Goal: Task Accomplishment & Management: Manage account settings

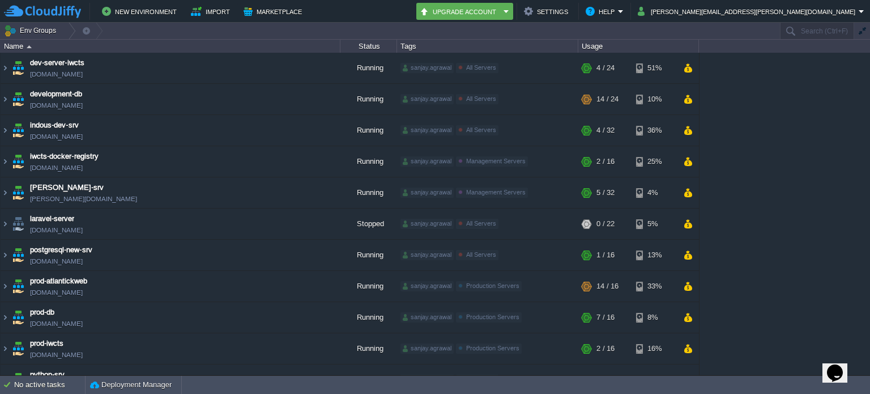
scroll to position [236, 0]
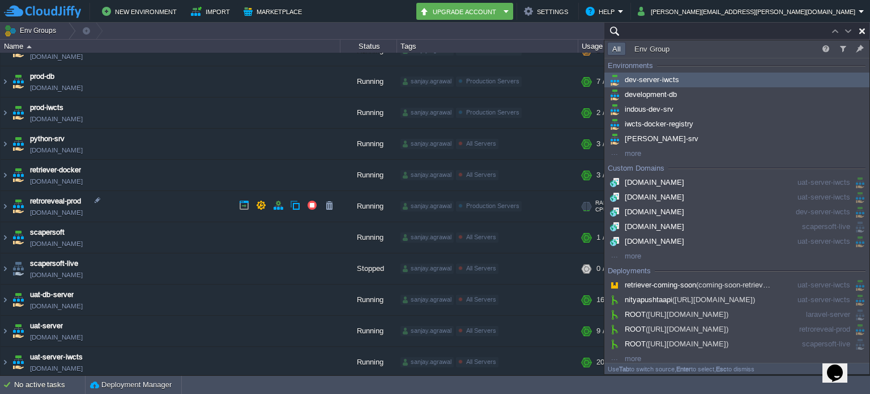
paste input "[TECHNICAL_ID]"
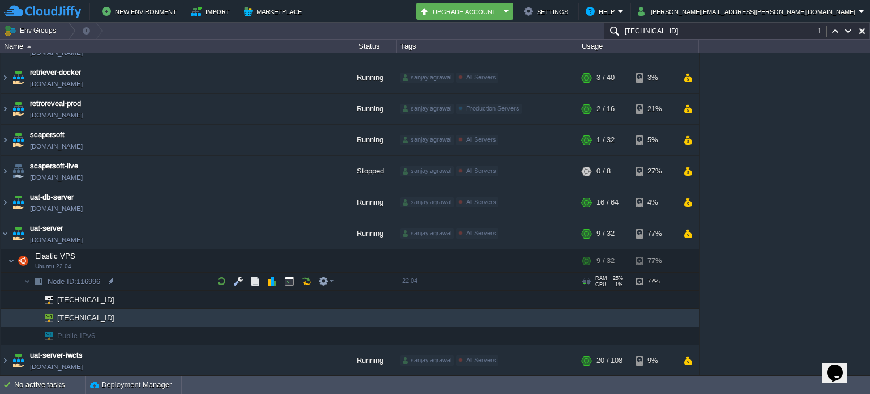
scroll to position [331, 0]
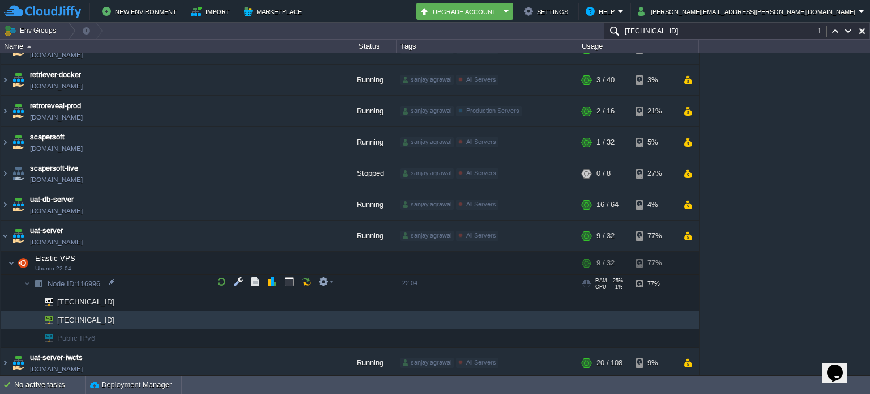
type input "[TECHNICAL_ID]"
click at [833, 364] on icon "Chat widget" at bounding box center [835, 372] width 16 height 17
type input "918000131147"
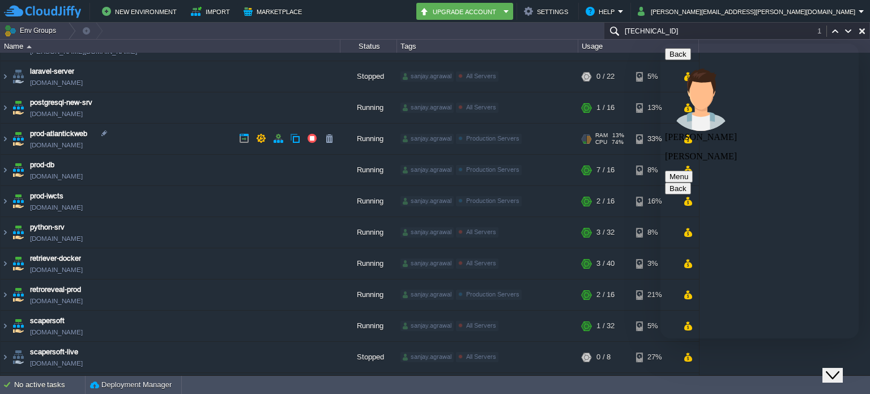
scroll to position [0, 0]
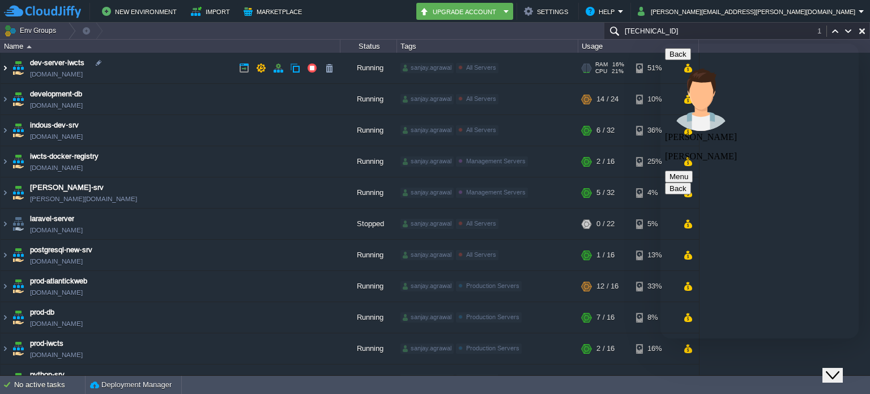
click at [7, 67] on img at bounding box center [5, 68] width 9 height 31
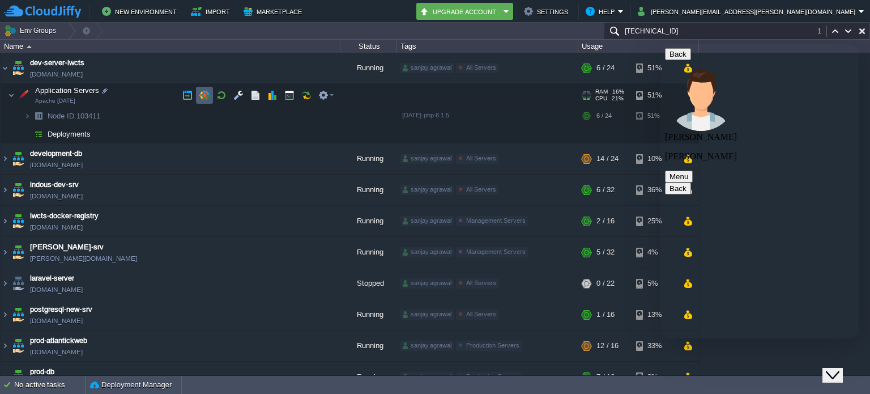
click at [202, 92] on button "button" at bounding box center [204, 95] width 10 height 10
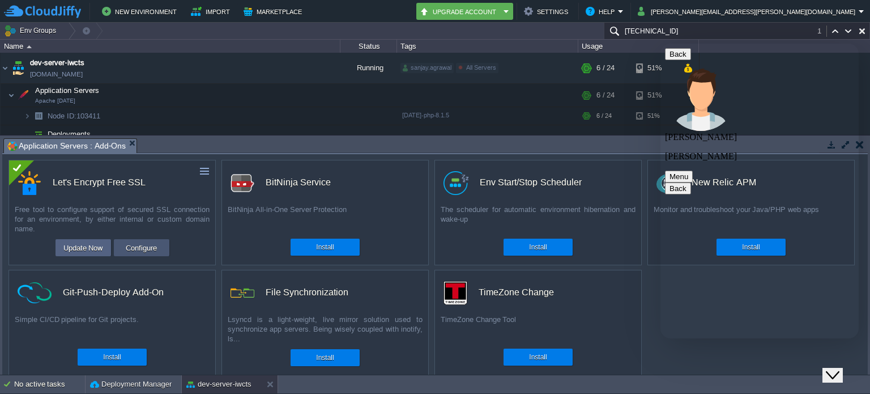
click at [144, 251] on button "Configure" at bounding box center [141, 248] width 38 height 14
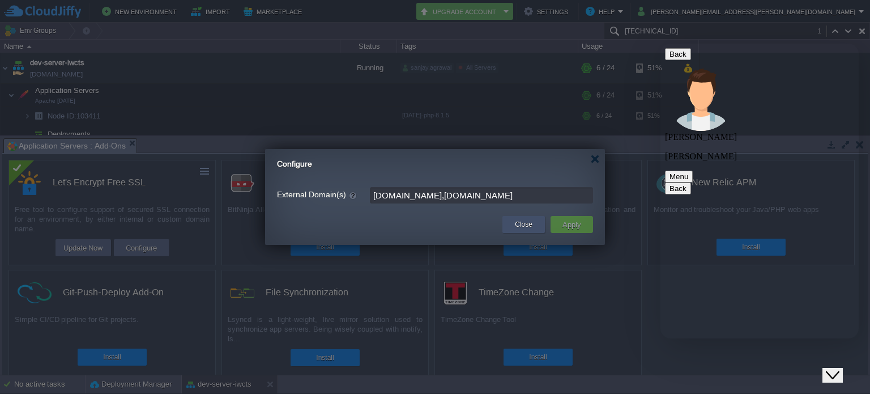
click at [535, 222] on div "Close" at bounding box center [523, 224] width 25 height 17
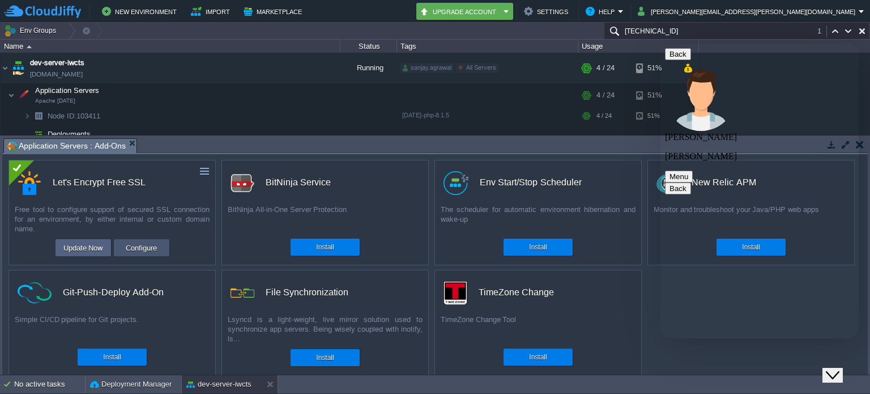
click at [150, 249] on button "Configure" at bounding box center [141, 248] width 38 height 14
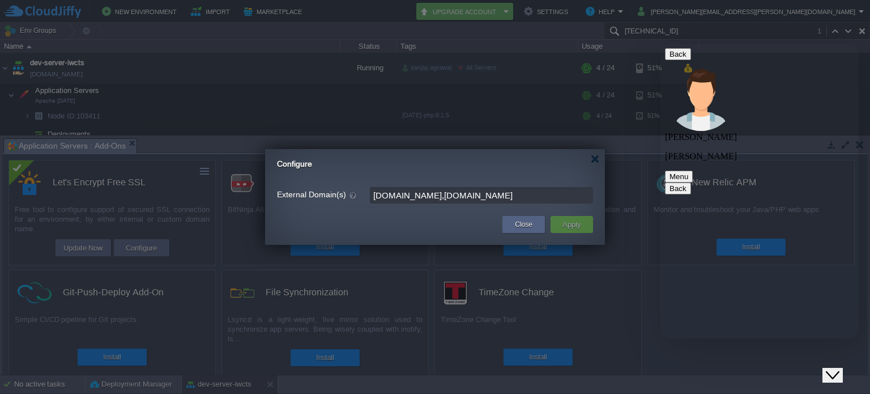
click at [405, 194] on input "[DOMAIN_NAME],[DOMAIN_NAME]" at bounding box center [481, 195] width 223 height 16
click at [453, 194] on input "[DOMAIN_NAME],[DOMAIN_NAME]" at bounding box center [481, 195] width 223 height 16
drag, startPoint x: 443, startPoint y: 194, endPoint x: 606, endPoint y: 184, distance: 162.9
click at [606, 184] on body "New Environment Import Marketplace Bonus ₹0.00 Upgrade Account Settings Help [P…" at bounding box center [435, 197] width 870 height 394
paste input "[URL][DOMAIN_NAME]"
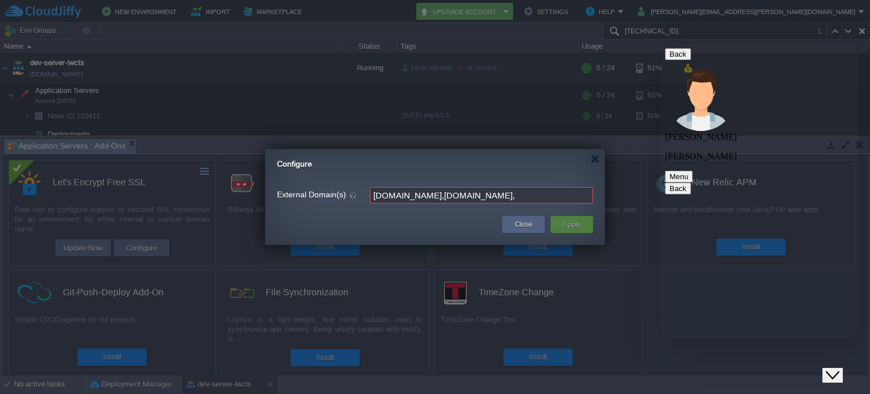
paste input "[DOMAIN_NAME]"
type input "[DOMAIN_NAME],[DOMAIN_NAME],[DOMAIN_NAME],[DOMAIN_NAME],[DOMAIN_NAME]"
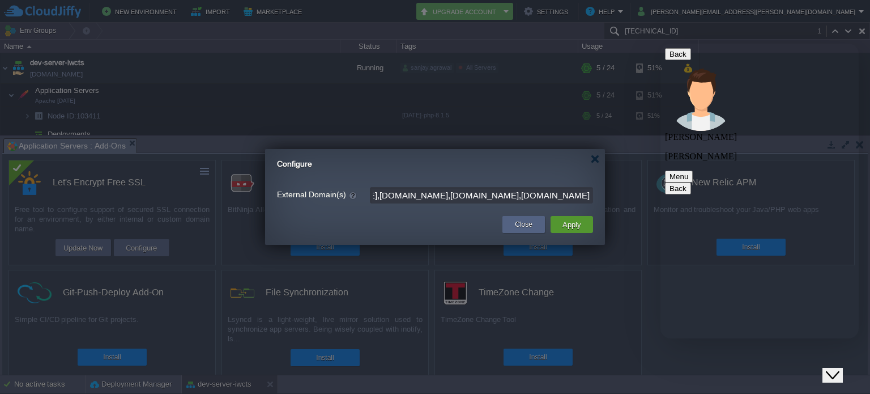
scroll to position [0, 0]
click at [576, 230] on button "Apply" at bounding box center [571, 225] width 25 height 14
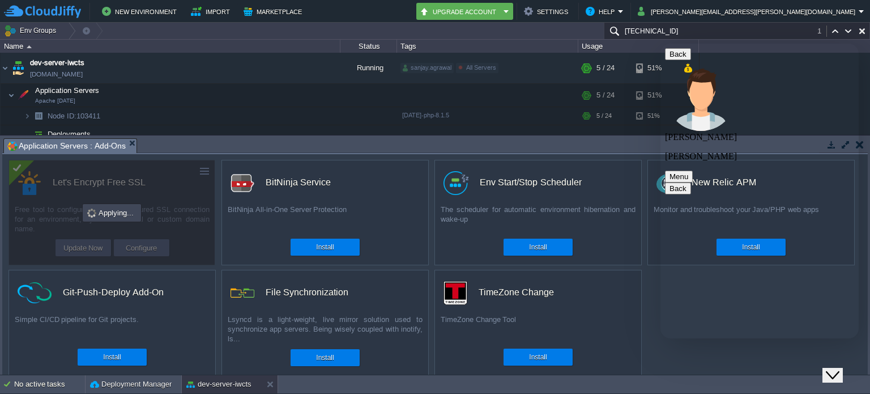
click at [840, 371] on icon "Chat widget" at bounding box center [833, 375] width 14 height 8
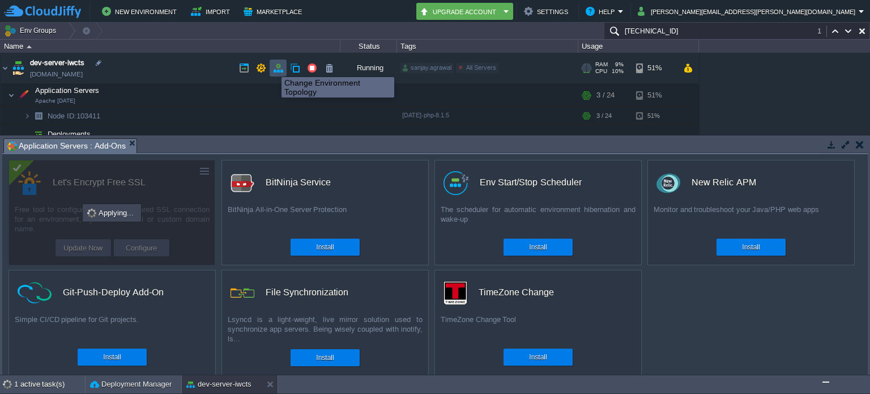
click at [280, 66] on button "button" at bounding box center [278, 68] width 10 height 10
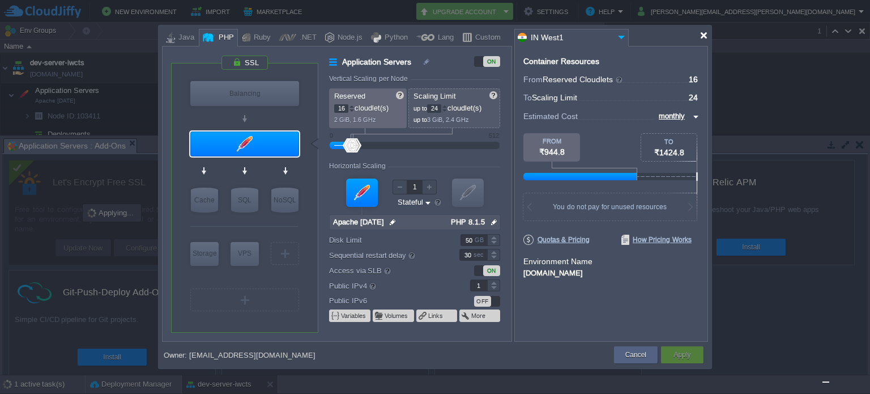
click at [703, 38] on div at bounding box center [704, 35] width 8 height 8
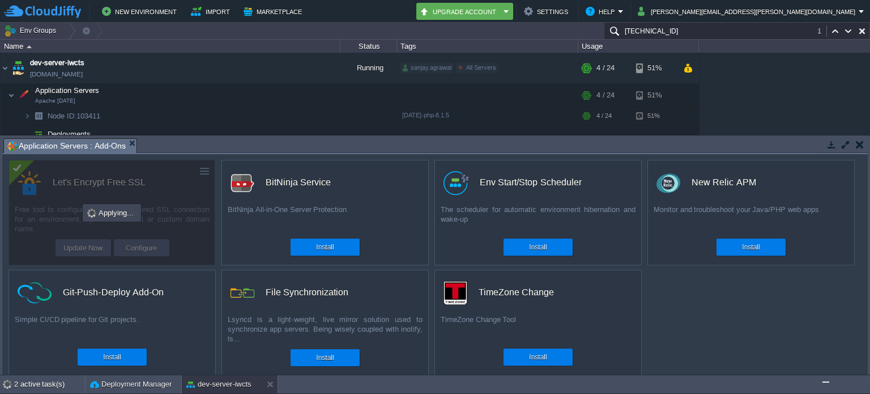
click at [829, 142] on button "button" at bounding box center [832, 144] width 10 height 10
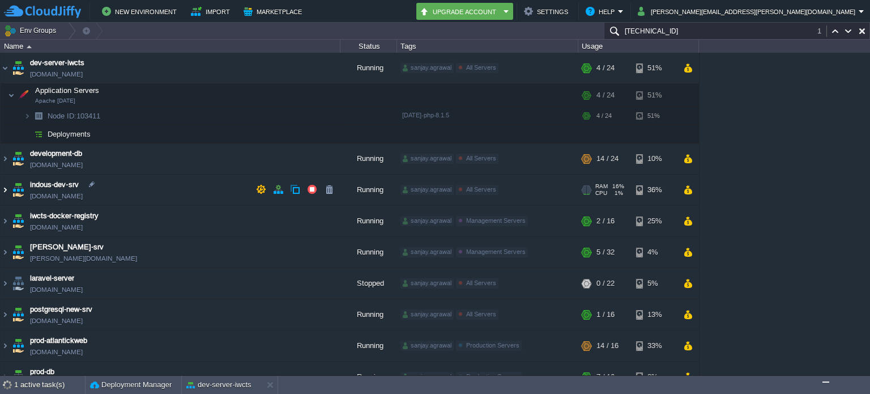
click at [8, 190] on img at bounding box center [5, 190] width 9 height 31
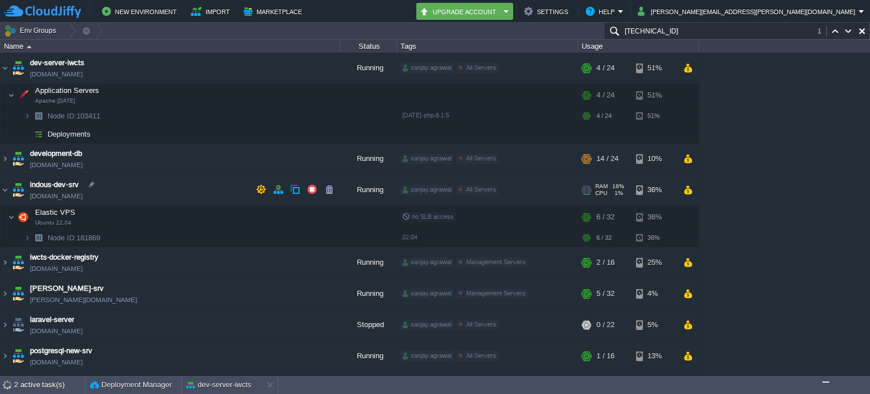
scroll to position [57, 0]
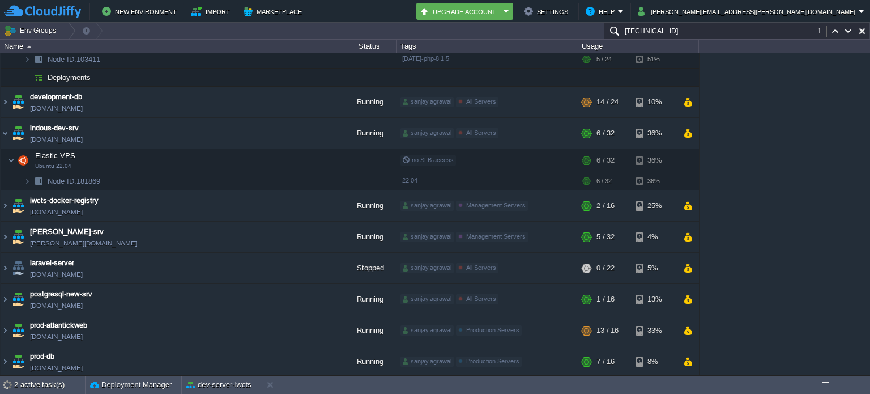
click at [826, 382] on img "Chat widget" at bounding box center [826, 382] width 0 height 0
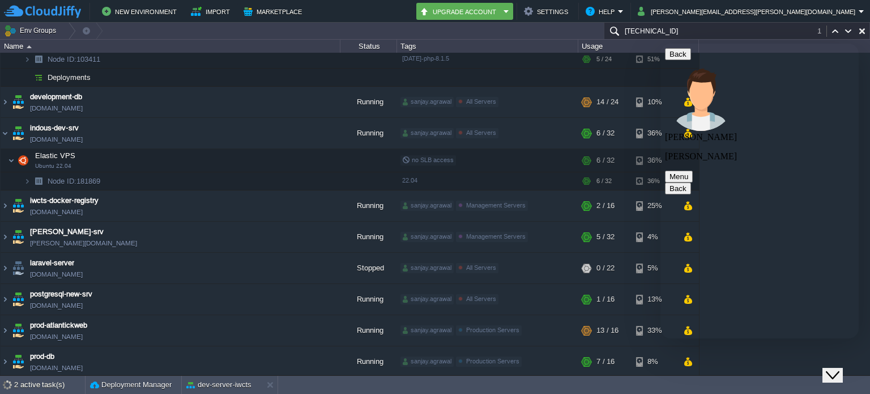
click at [840, 368] on icon "Close Chat This icon closes the chat window." at bounding box center [833, 375] width 14 height 14
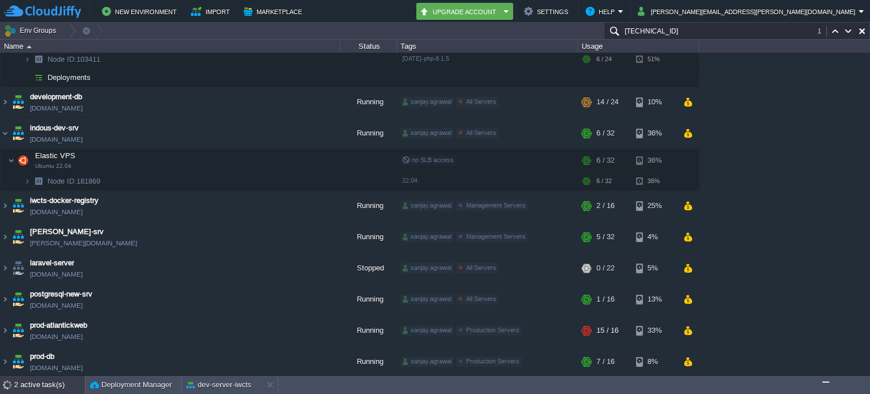
click at [48, 385] on div "2 active task(s)" at bounding box center [49, 385] width 71 height 18
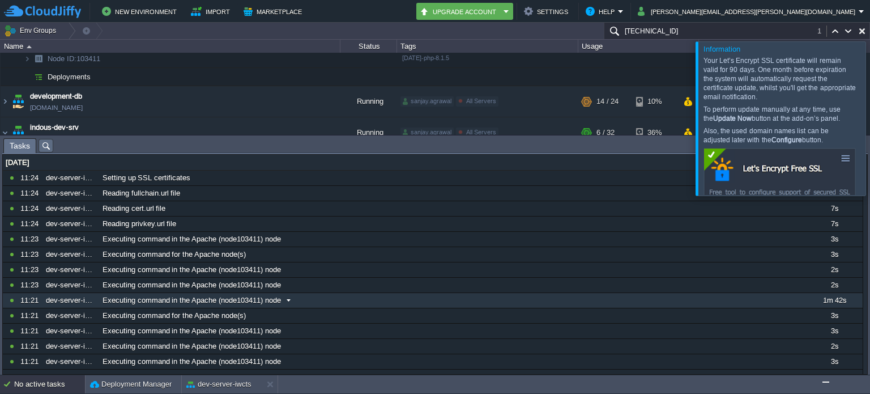
scroll to position [0, 0]
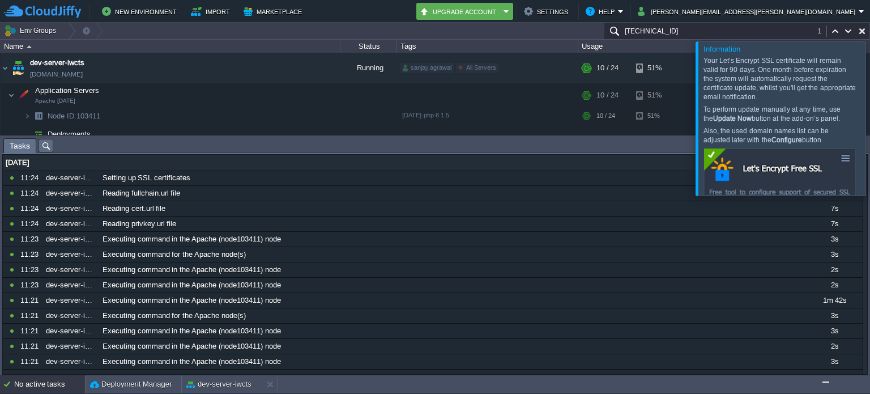
click at [870, 121] on div at bounding box center [884, 118] width 0 height 154
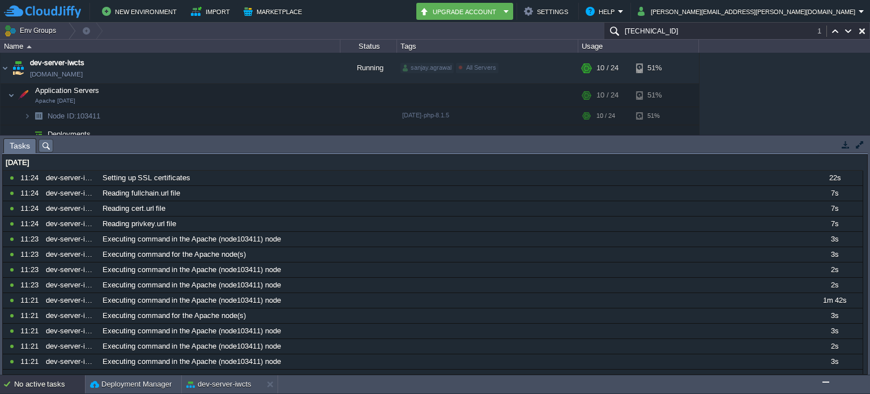
click at [848, 146] on button "button" at bounding box center [846, 144] width 10 height 10
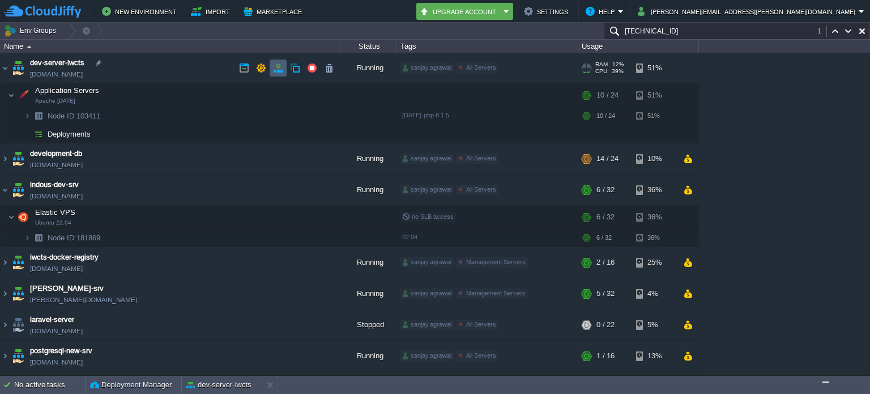
click at [275, 71] on button "button" at bounding box center [278, 68] width 10 height 10
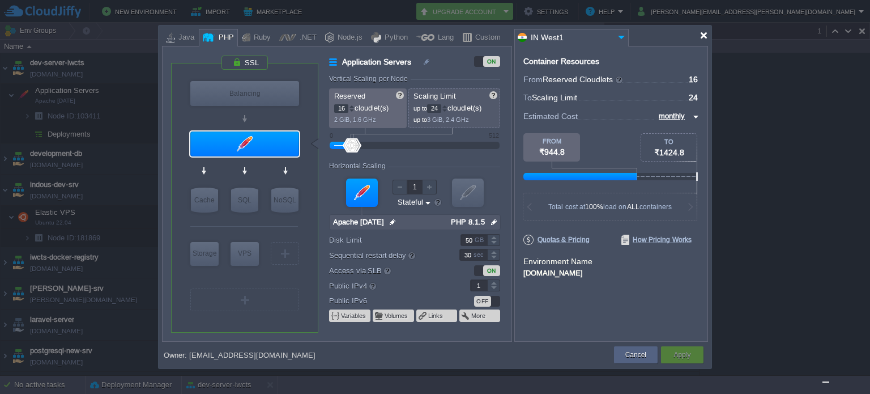
click at [701, 40] on div at bounding box center [435, 35] width 546 height 20
click at [704, 32] on div at bounding box center [704, 35] width 8 height 8
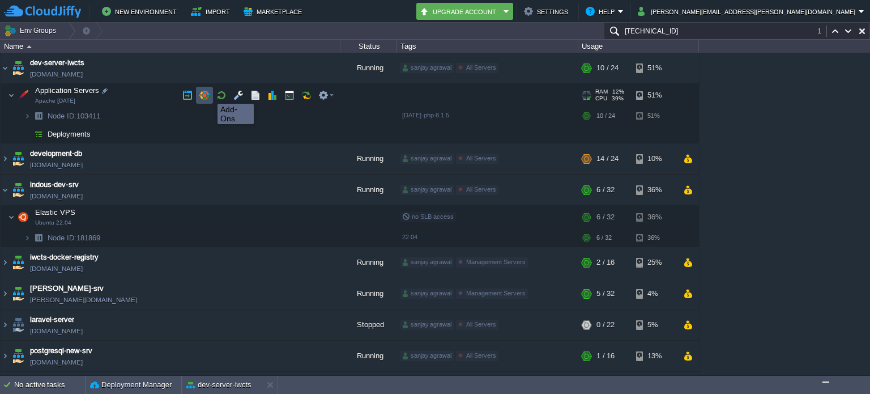
click at [209, 93] on button "button" at bounding box center [204, 95] width 10 height 10
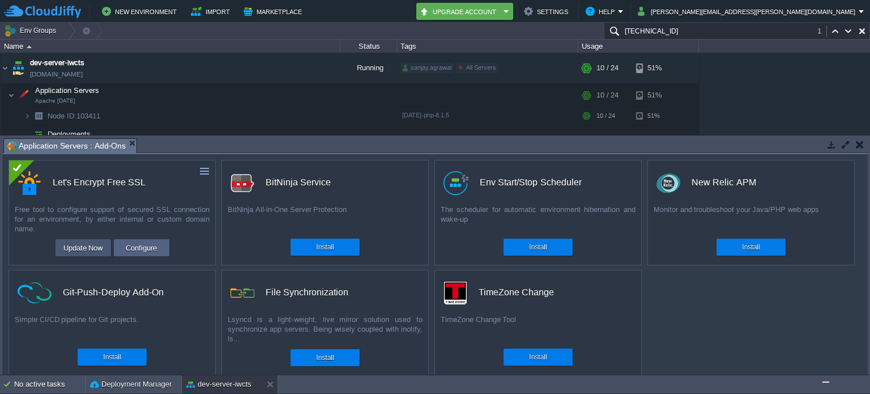
click at [91, 247] on button "Update Now" at bounding box center [83, 248] width 46 height 14
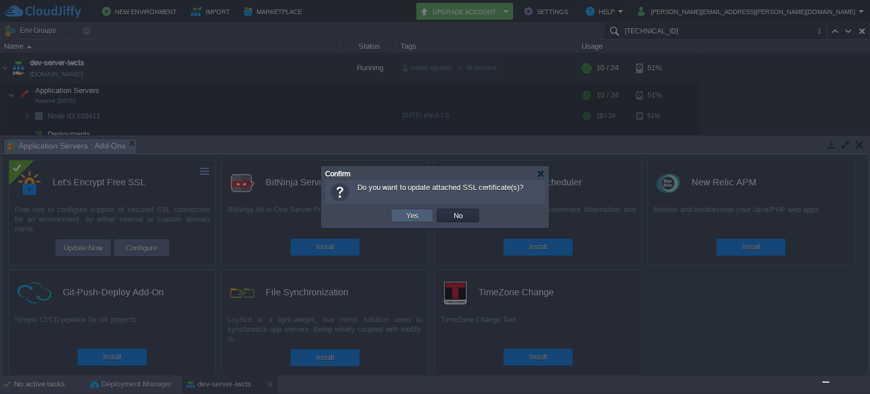
click at [419, 218] on button "Yes" at bounding box center [412, 215] width 19 height 10
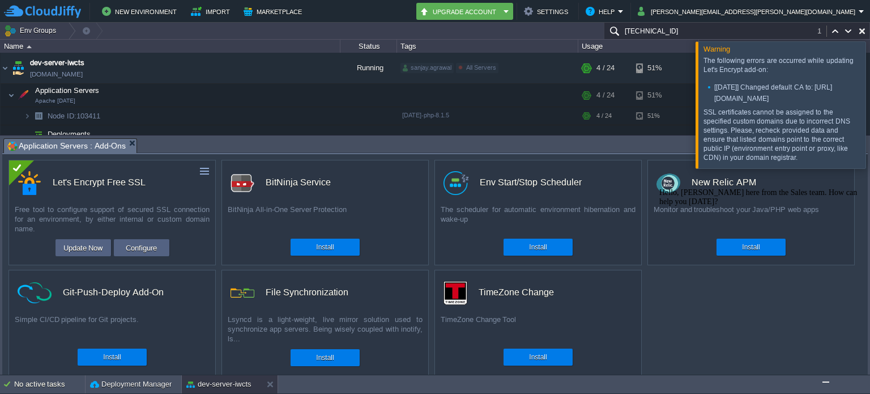
drag, startPoint x: 770, startPoint y: 167, endPoint x: 733, endPoint y: 107, distance: 70.7
click at [733, 107] on div "The following errors are occurred while updating Let's Encrypt add-on: [[DATE]]…" at bounding box center [782, 109] width 156 height 106
click at [703, 65] on div "The following errors are occurred while updating Let's Encrypt add-on: [[DATE]]…" at bounding box center [780, 110] width 163 height 114
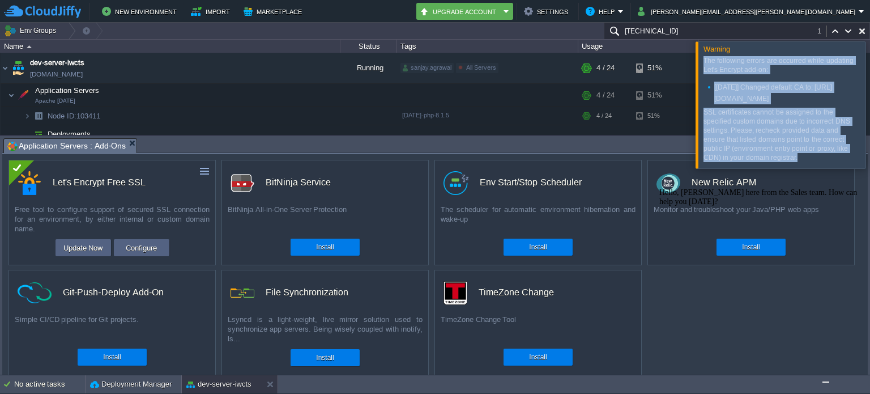
drag, startPoint x: 703, startPoint y: 59, endPoint x: 801, endPoint y: 167, distance: 146.0
click at [801, 162] on div "The following errors are occurred while updating Let's Encrypt add-on: [[DATE]]…" at bounding box center [782, 109] width 156 height 106
copy div "The following errors are occurred while updating Let's Encrypt add-on: [[DATE]]…"
